Goal: Task Accomplishment & Management: Complete application form

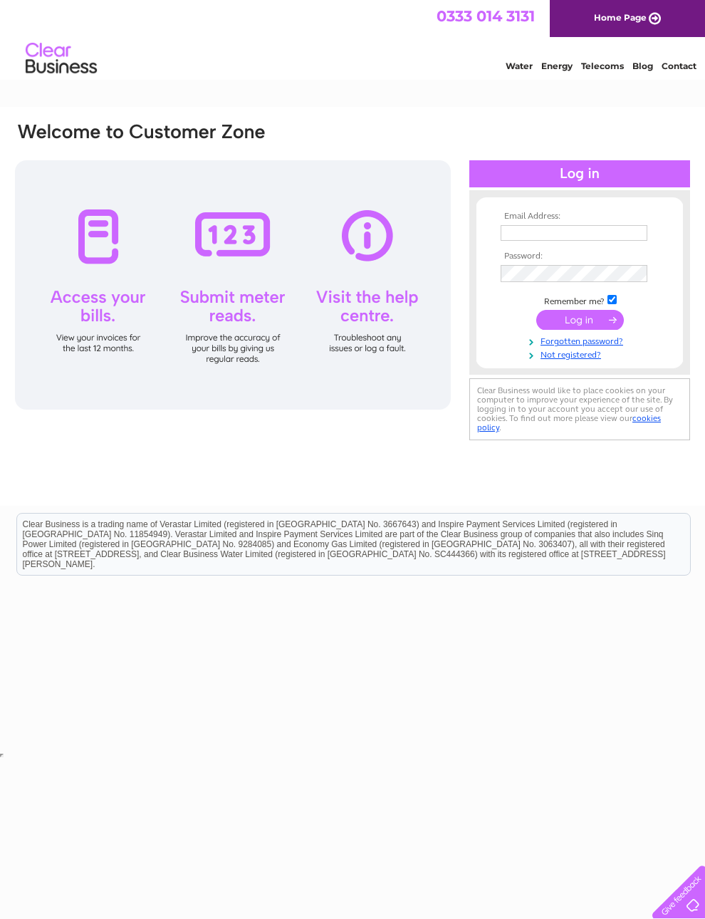
click at [98, 294] on div at bounding box center [233, 284] width 436 height 249
click at [76, 254] on div at bounding box center [233, 284] width 436 height 249
click at [373, 278] on div at bounding box center [233, 284] width 436 height 249
click at [365, 237] on div at bounding box center [233, 284] width 436 height 249
click at [646, 19] on link "Home Page" at bounding box center [627, 18] width 155 height 37
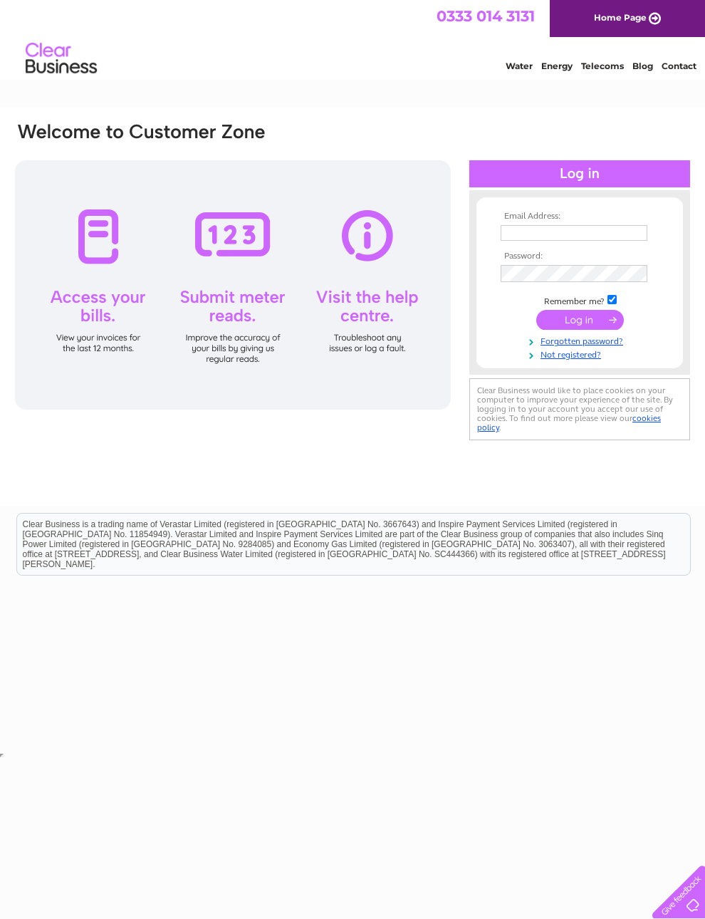
click at [586, 360] on link "Not registered?" at bounding box center [582, 354] width 162 height 14
click at [228, 241] on div at bounding box center [233, 284] width 436 height 249
click at [209, 247] on div at bounding box center [233, 284] width 436 height 249
click at [211, 311] on div at bounding box center [233, 284] width 436 height 249
click at [512, 71] on link "Water" at bounding box center [519, 66] width 27 height 11
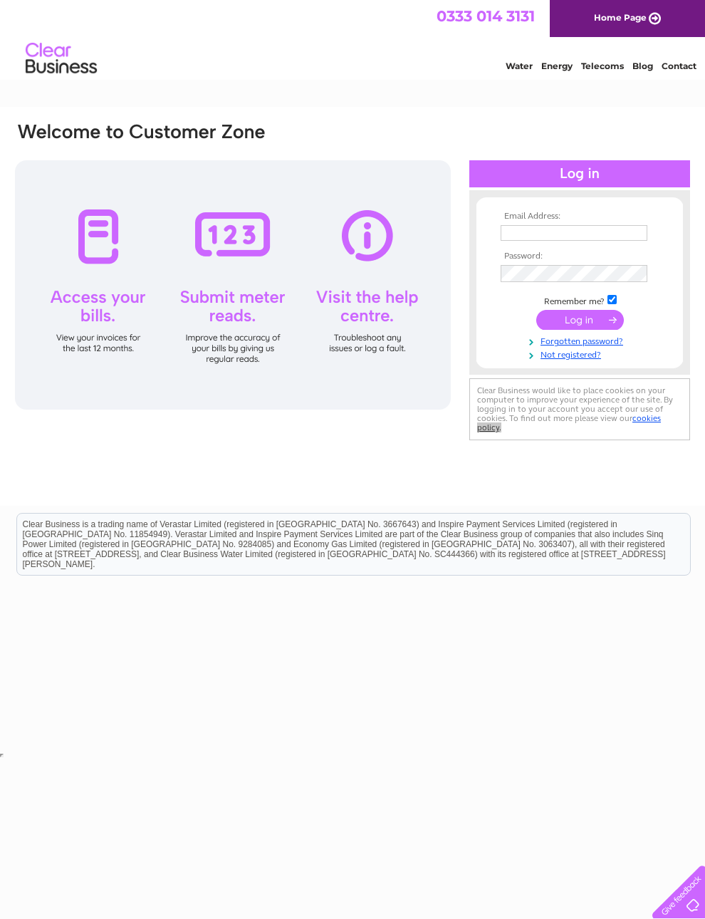
click at [628, 21] on link "Home Page" at bounding box center [627, 18] width 155 height 37
